Goal: Task Accomplishment & Management: Manage account settings

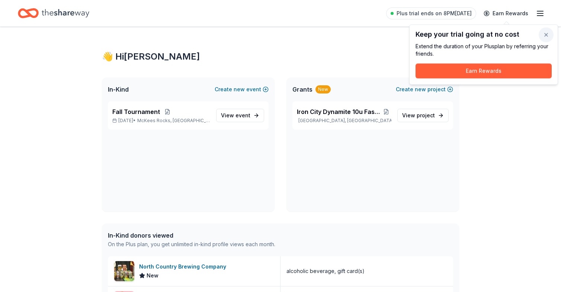
click at [543, 36] on button "button" at bounding box center [546, 35] width 15 height 15
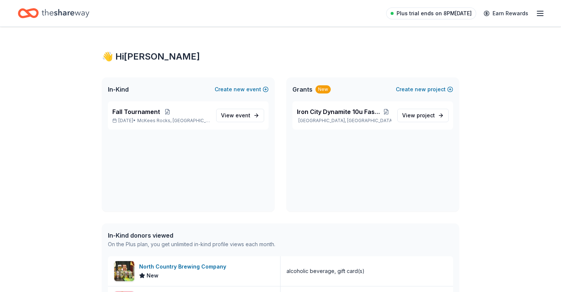
click at [472, 14] on span "Plus trial ends on 8PM[DATE]" at bounding box center [434, 13] width 75 height 9
click at [540, 12] on icon "button" at bounding box center [540, 13] width 9 height 9
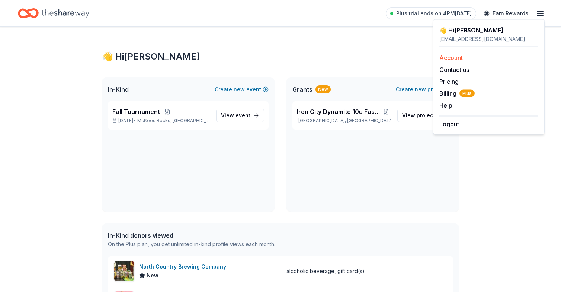
click at [443, 59] on link "Account" at bounding box center [450, 57] width 23 height 7
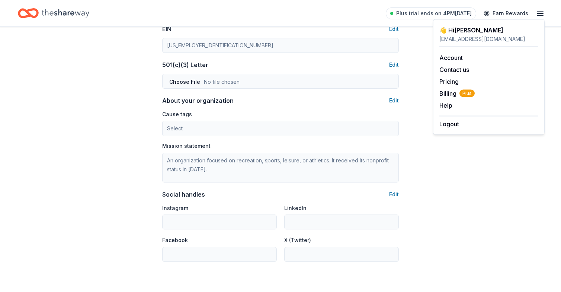
scroll to position [349, 0]
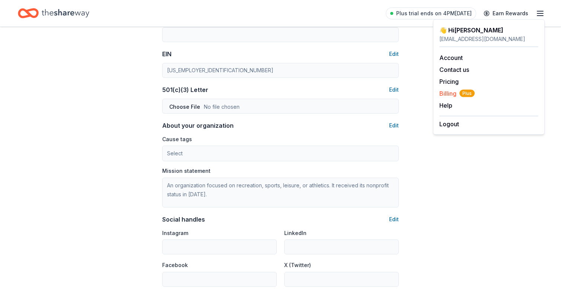
click at [446, 93] on span "Billing Plus" at bounding box center [456, 93] width 35 height 9
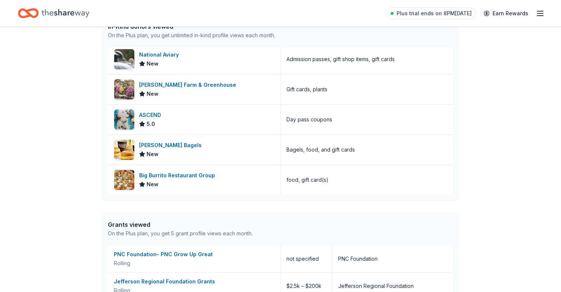
scroll to position [1395, 0]
click at [543, 11] on icon "button" at bounding box center [540, 13] width 9 height 9
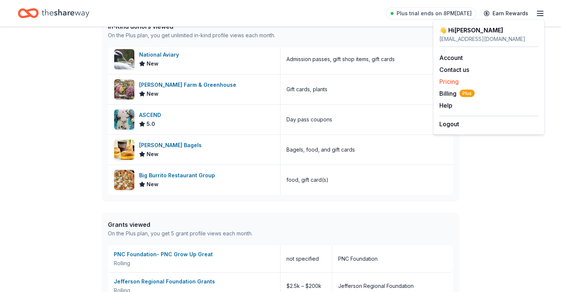
click at [451, 82] on link "Pricing" at bounding box center [448, 81] width 19 height 7
click at [544, 12] on icon "button" at bounding box center [540, 13] width 9 height 9
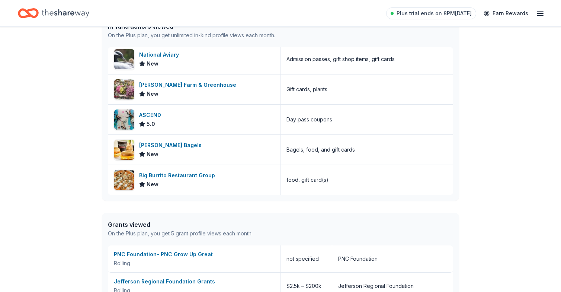
click at [544, 10] on icon "button" at bounding box center [540, 13] width 9 height 9
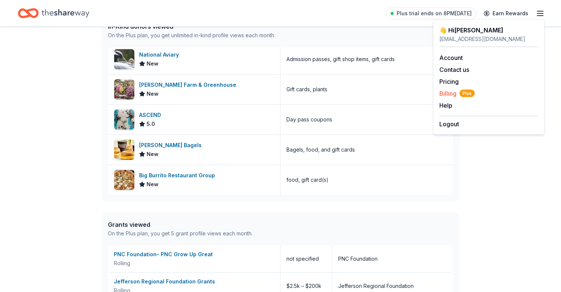
click at [450, 96] on span "Billing Plus" at bounding box center [456, 93] width 35 height 9
